Goal: Find specific page/section: Find specific page/section

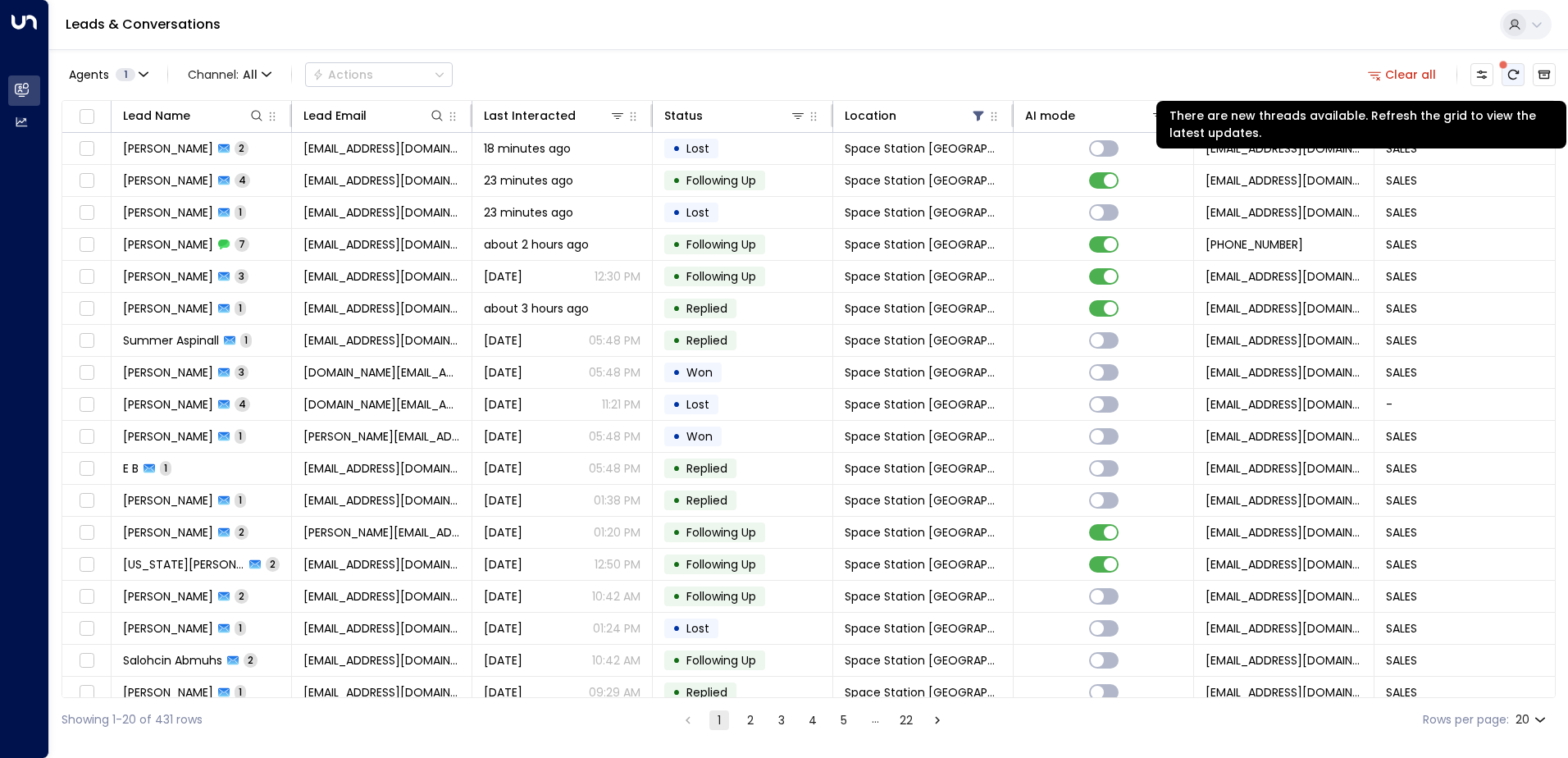
click at [1519, 74] on icon "There are new threads available. Refresh the grid to view the latest updates." at bounding box center [1514, 75] width 11 height 10
click at [1514, 77] on icon "There are new threads available. Refresh the grid to view the latest updates." at bounding box center [1513, 75] width 13 height 13
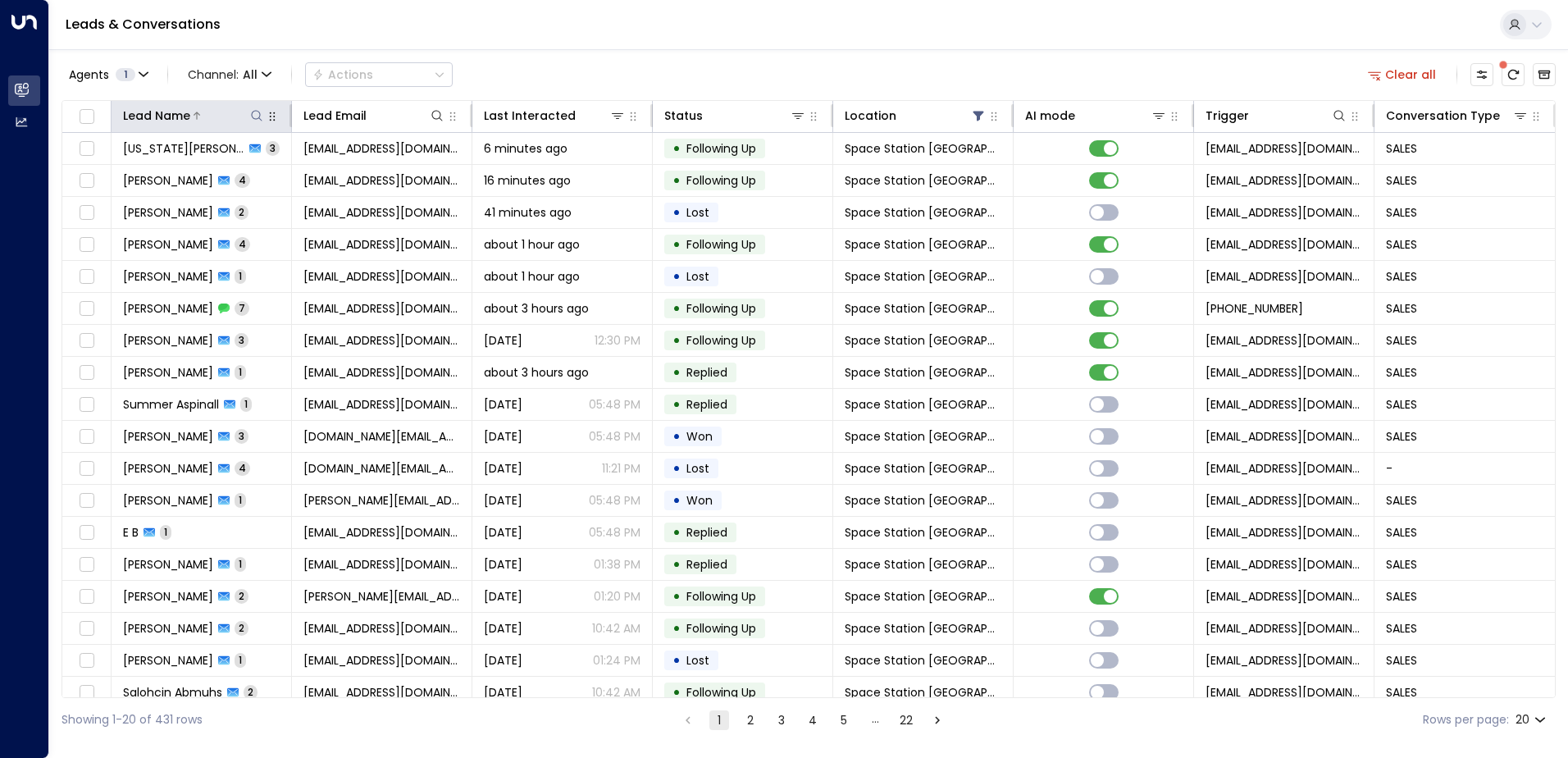
click at [258, 107] on div "Lead Name" at bounding box center [194, 115] width 142 height 19
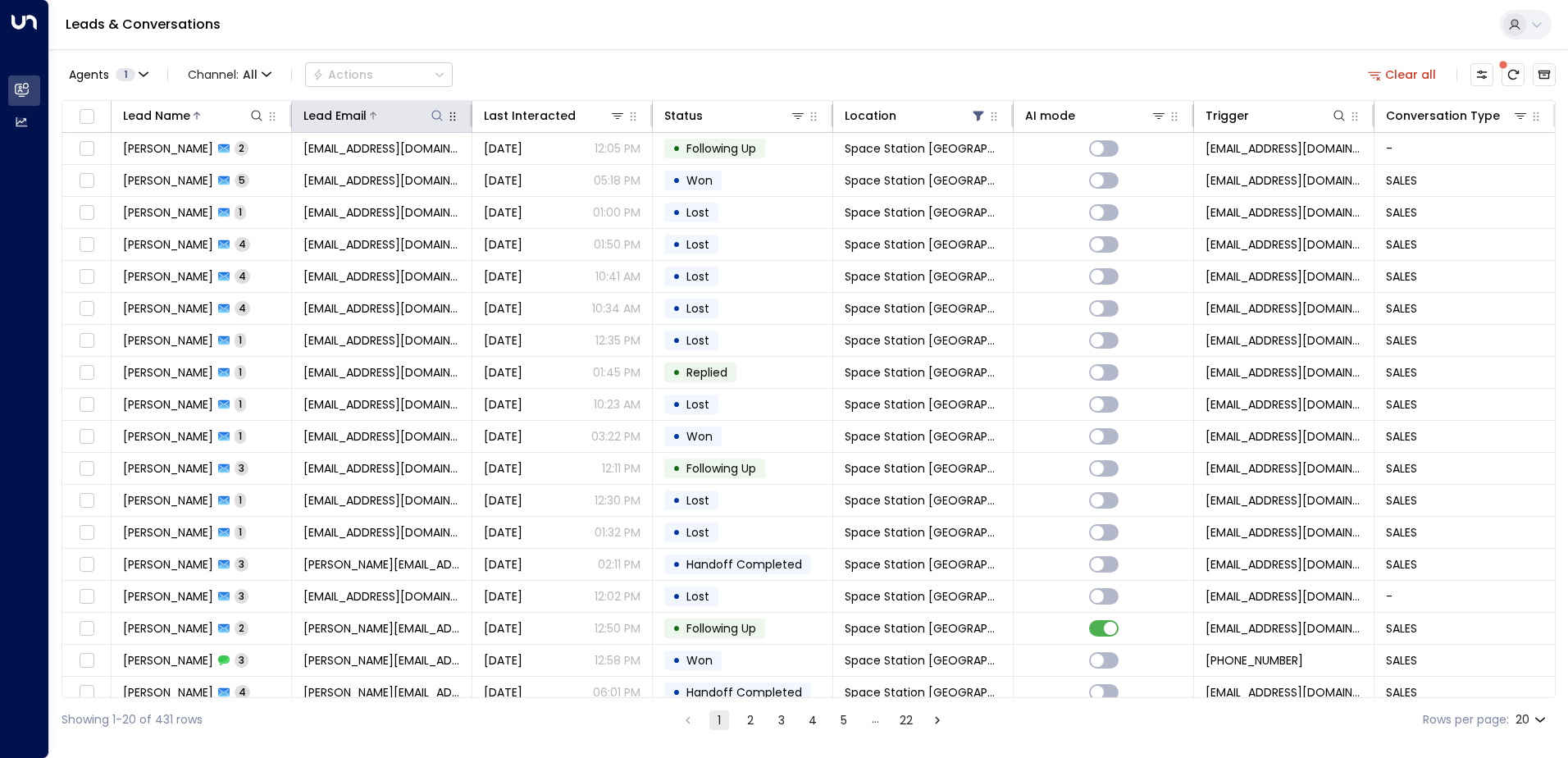
click at [439, 114] on icon at bounding box center [437, 115] width 11 height 11
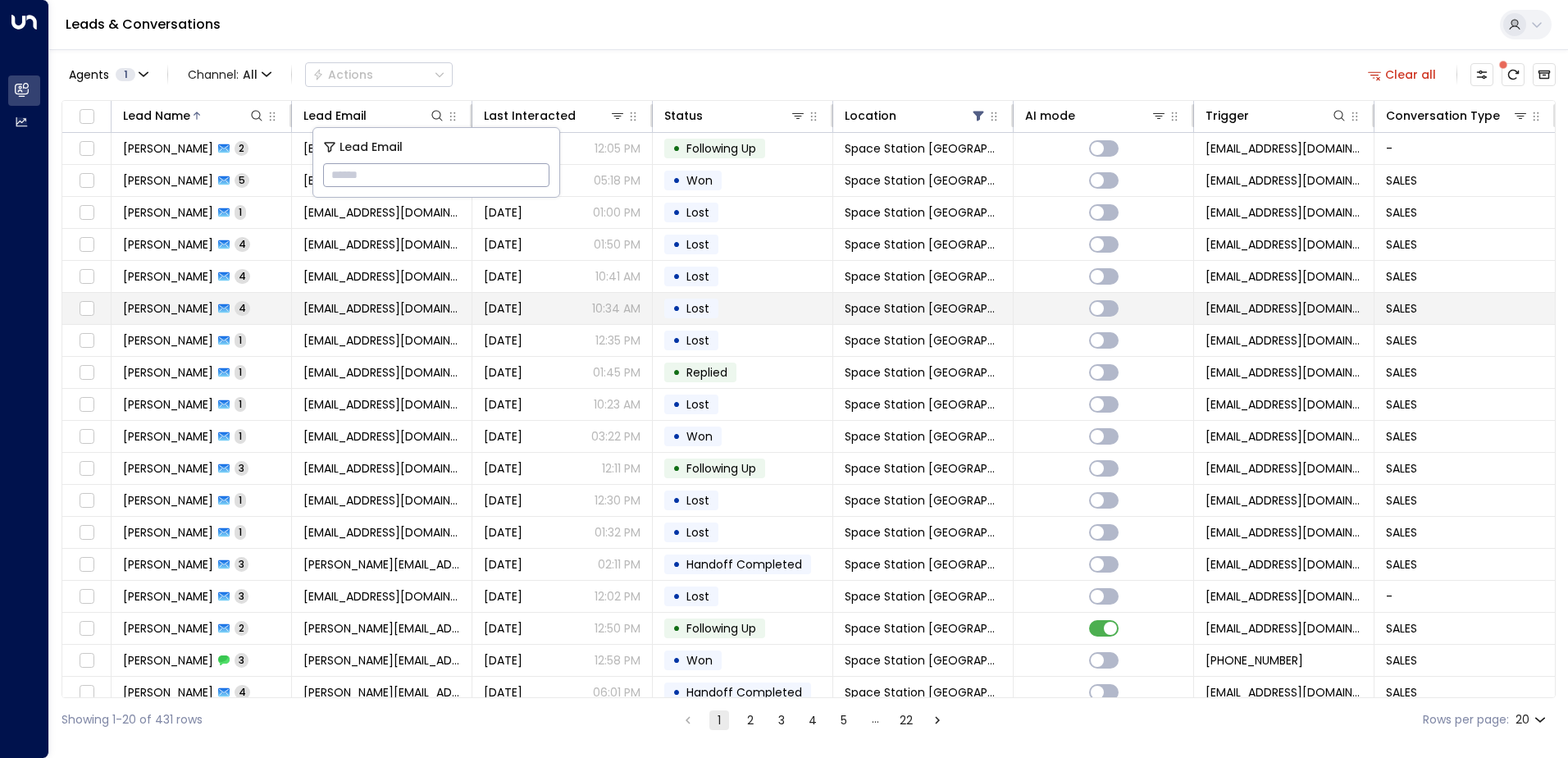
type input "**********"
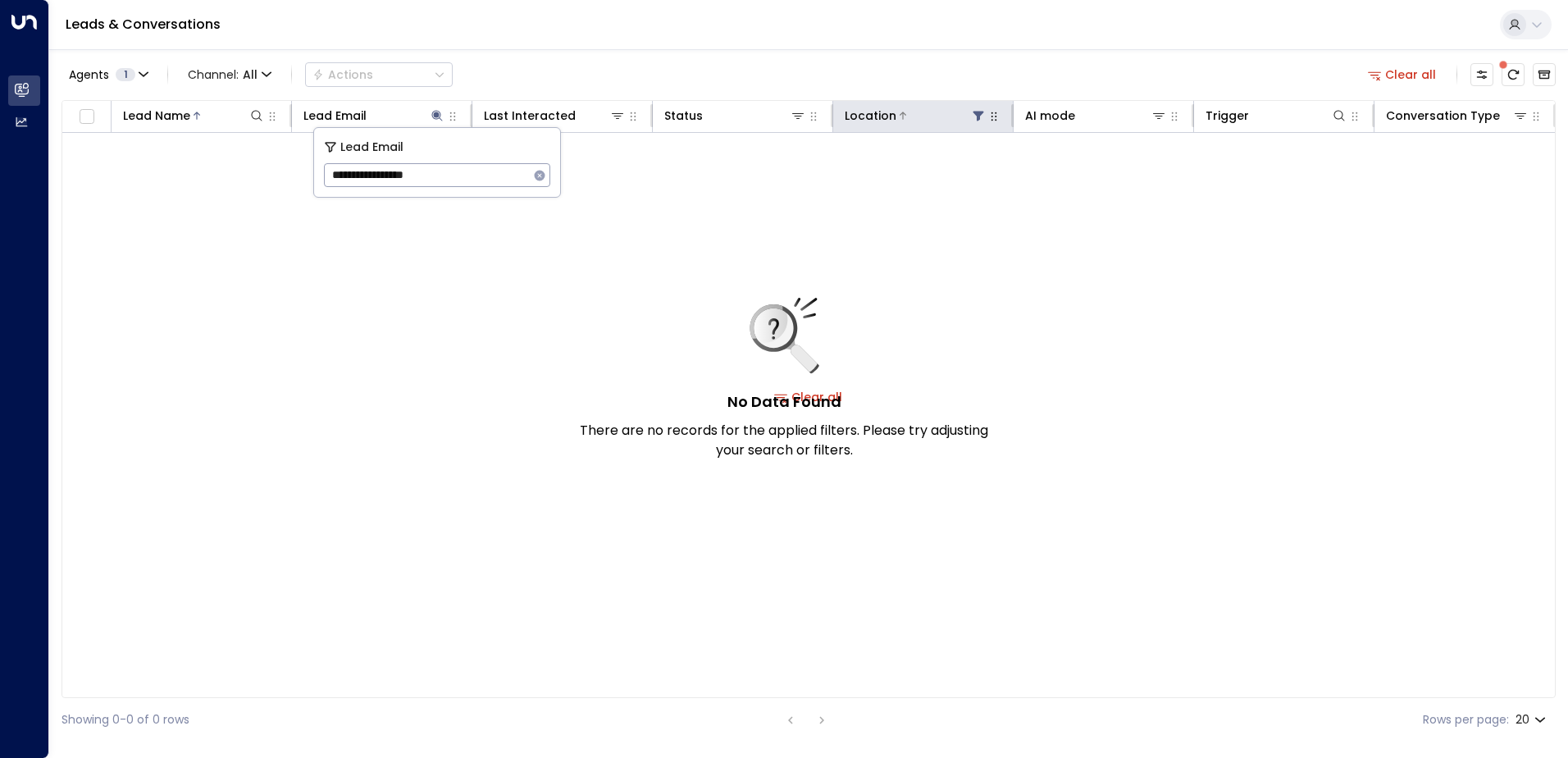
click at [974, 113] on icon at bounding box center [979, 116] width 11 height 10
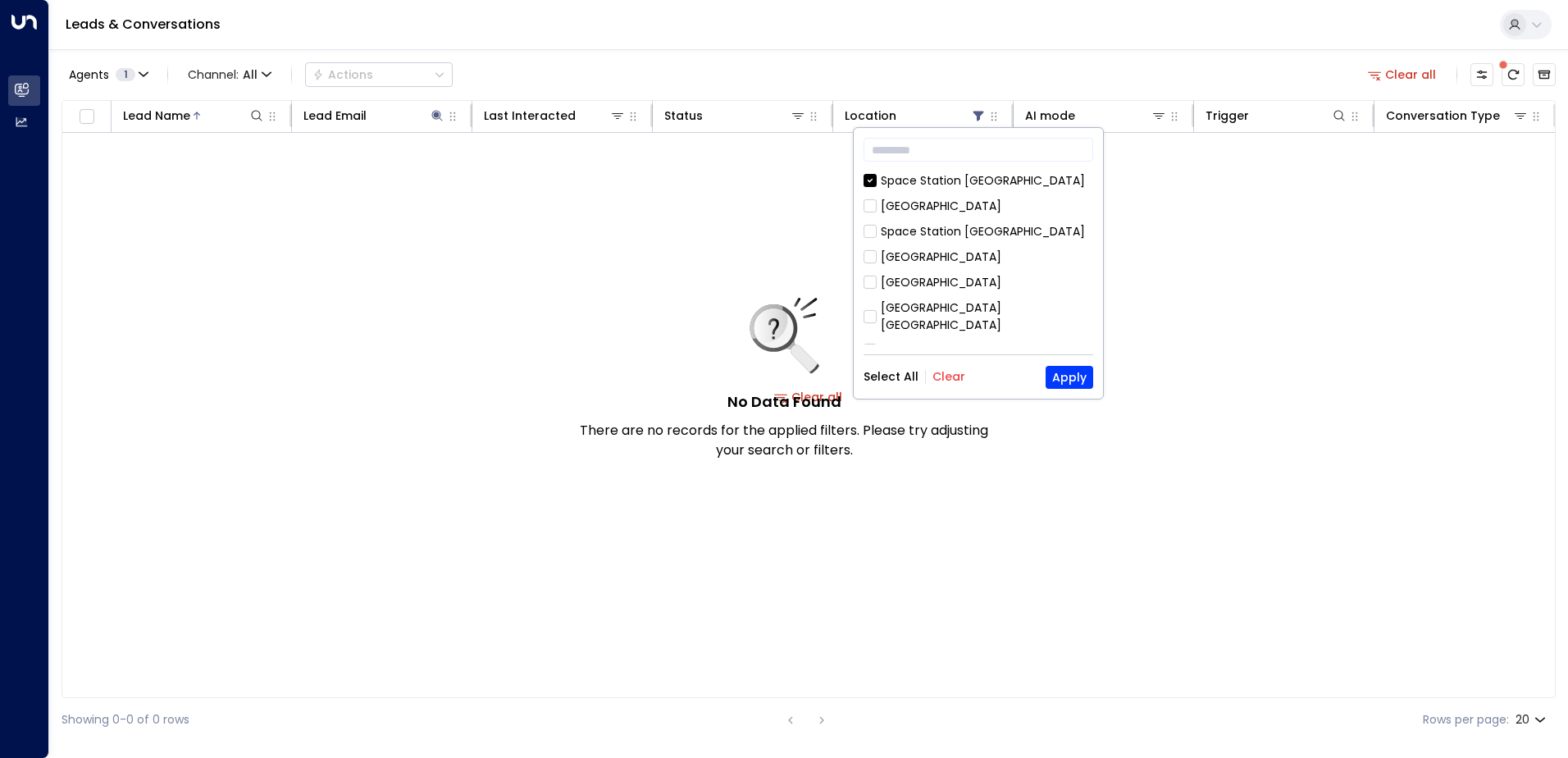
click at [946, 375] on button "Clear" at bounding box center [949, 377] width 33 height 13
click at [1070, 383] on button "Apply" at bounding box center [1070, 377] width 48 height 23
